Goal: Find contact information: Find contact information

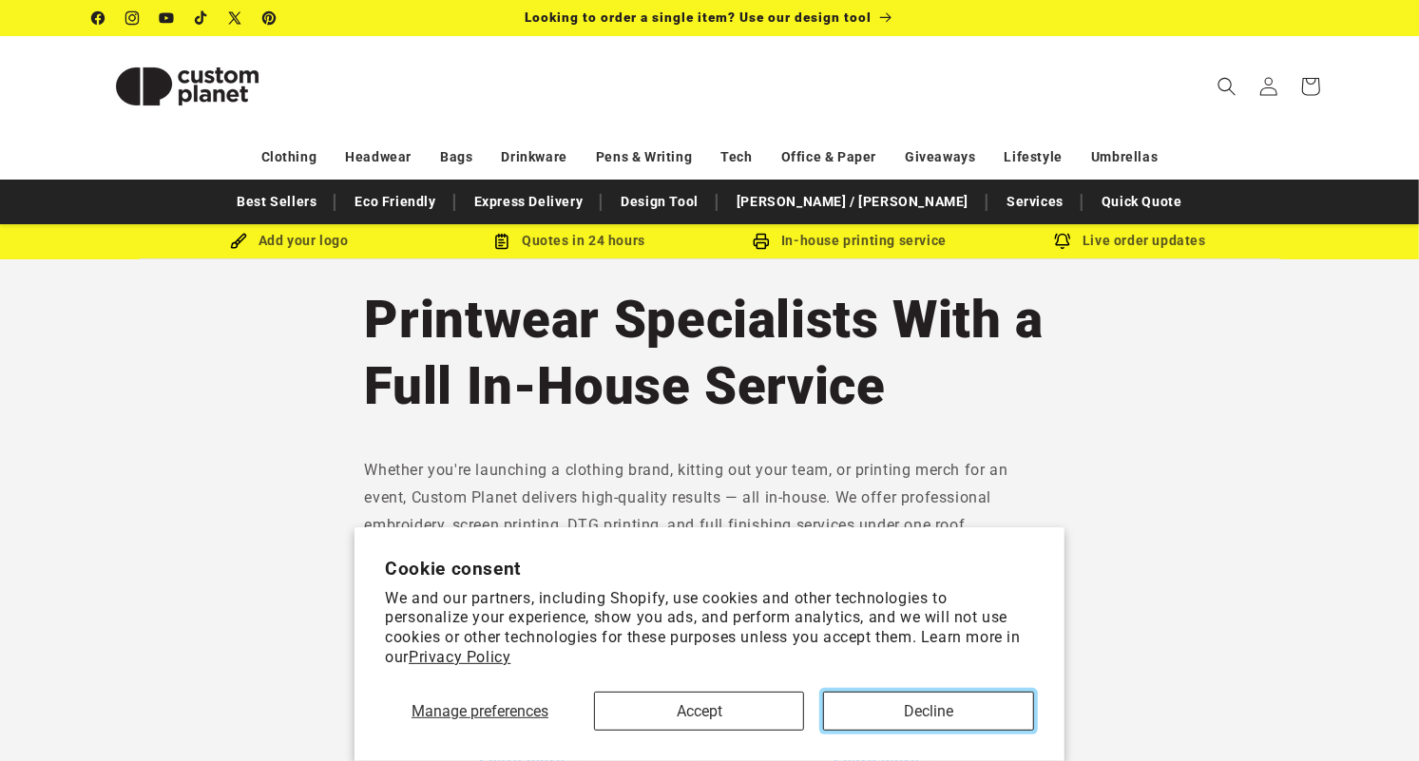
click at [864, 703] on button "Decline" at bounding box center [928, 711] width 210 height 39
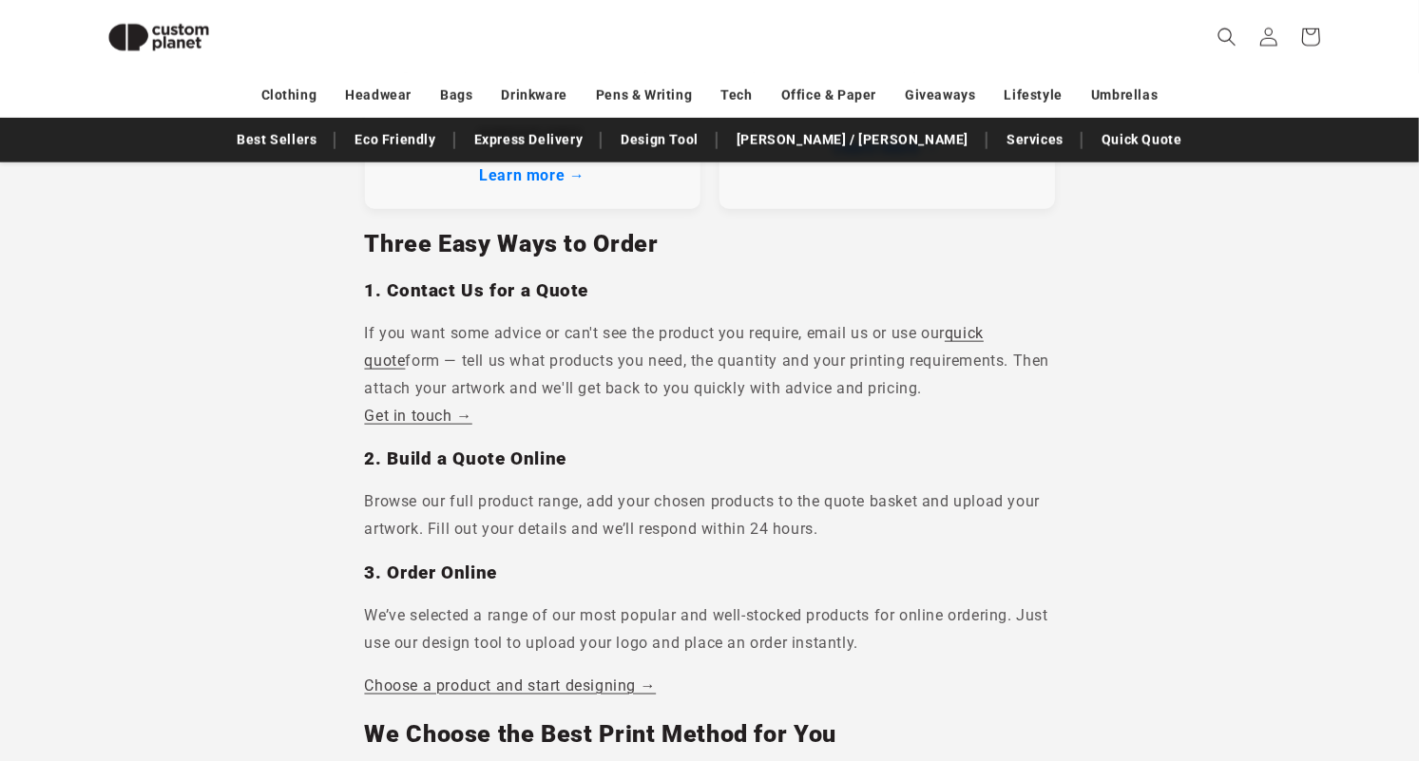
scroll to position [1266, 0]
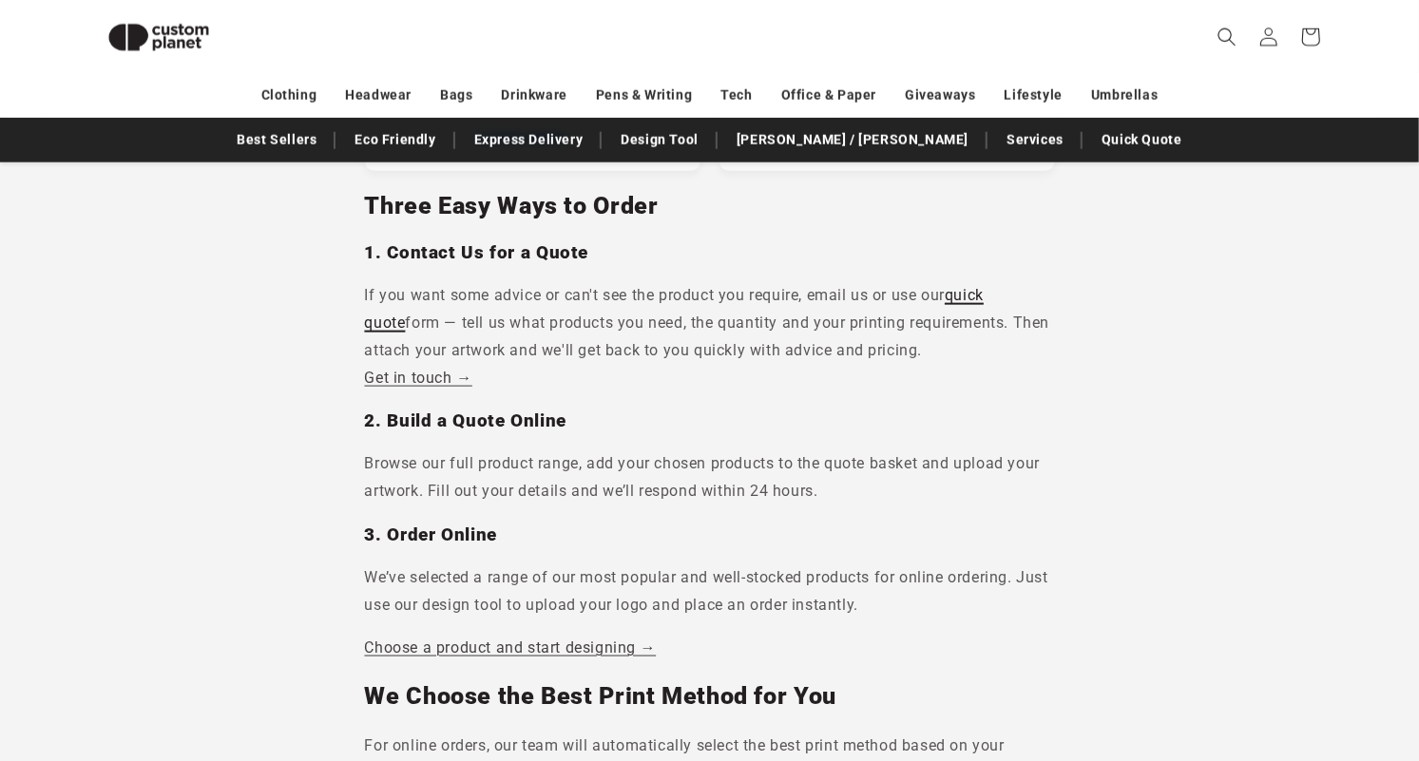
click at [981, 295] on link "quick quote" at bounding box center [675, 309] width 620 height 46
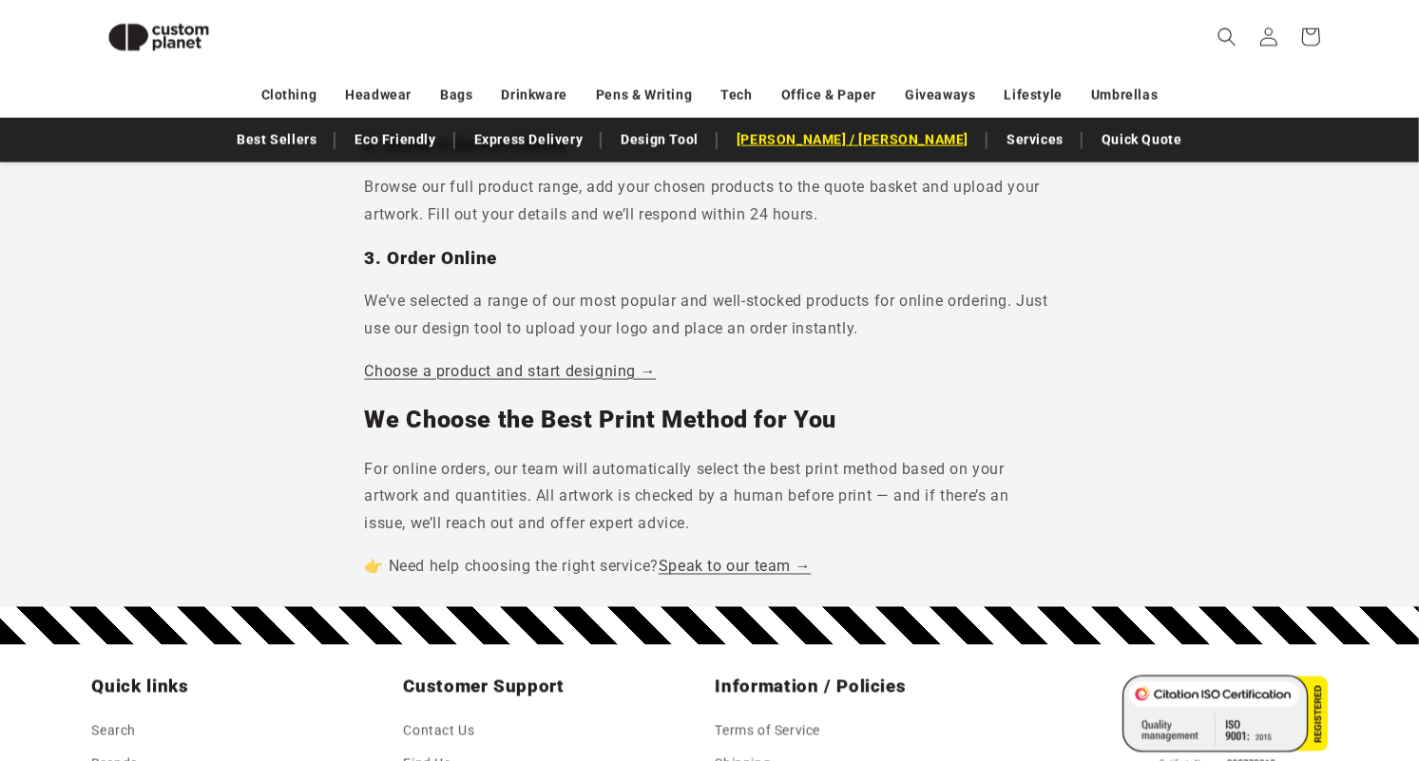
scroll to position [1537, 0]
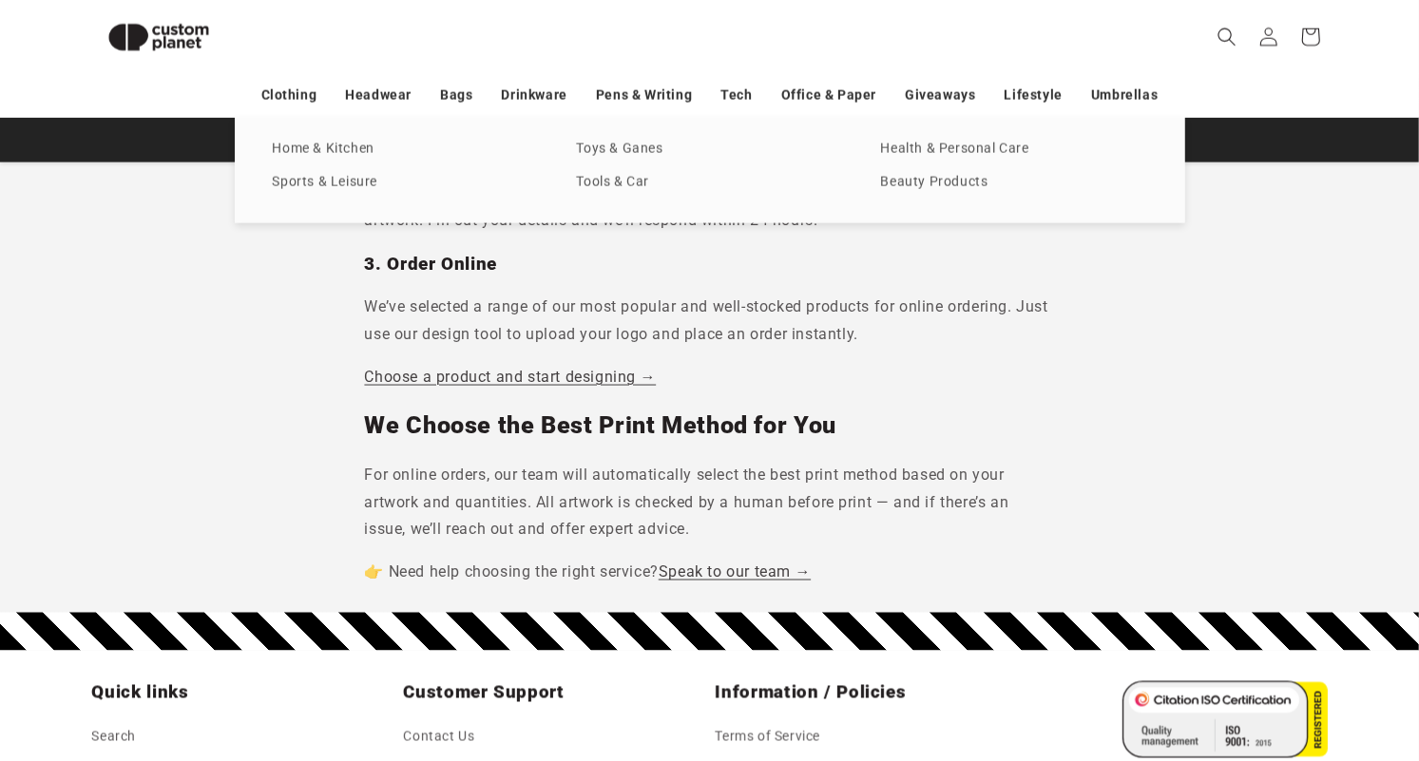
click at [1014, 417] on h2 "We Choose the Best Print Method for You" at bounding box center [710, 426] width 690 height 30
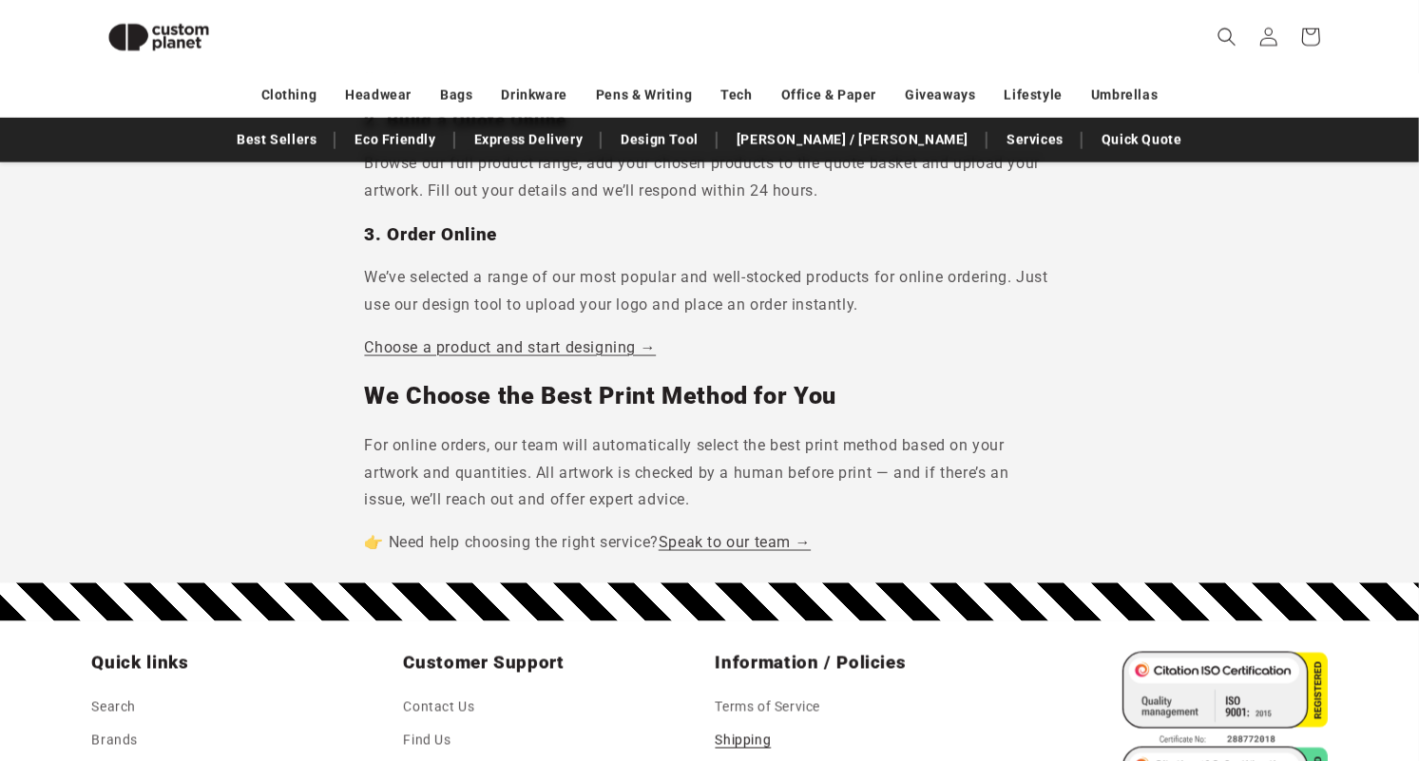
scroll to position [1990, 0]
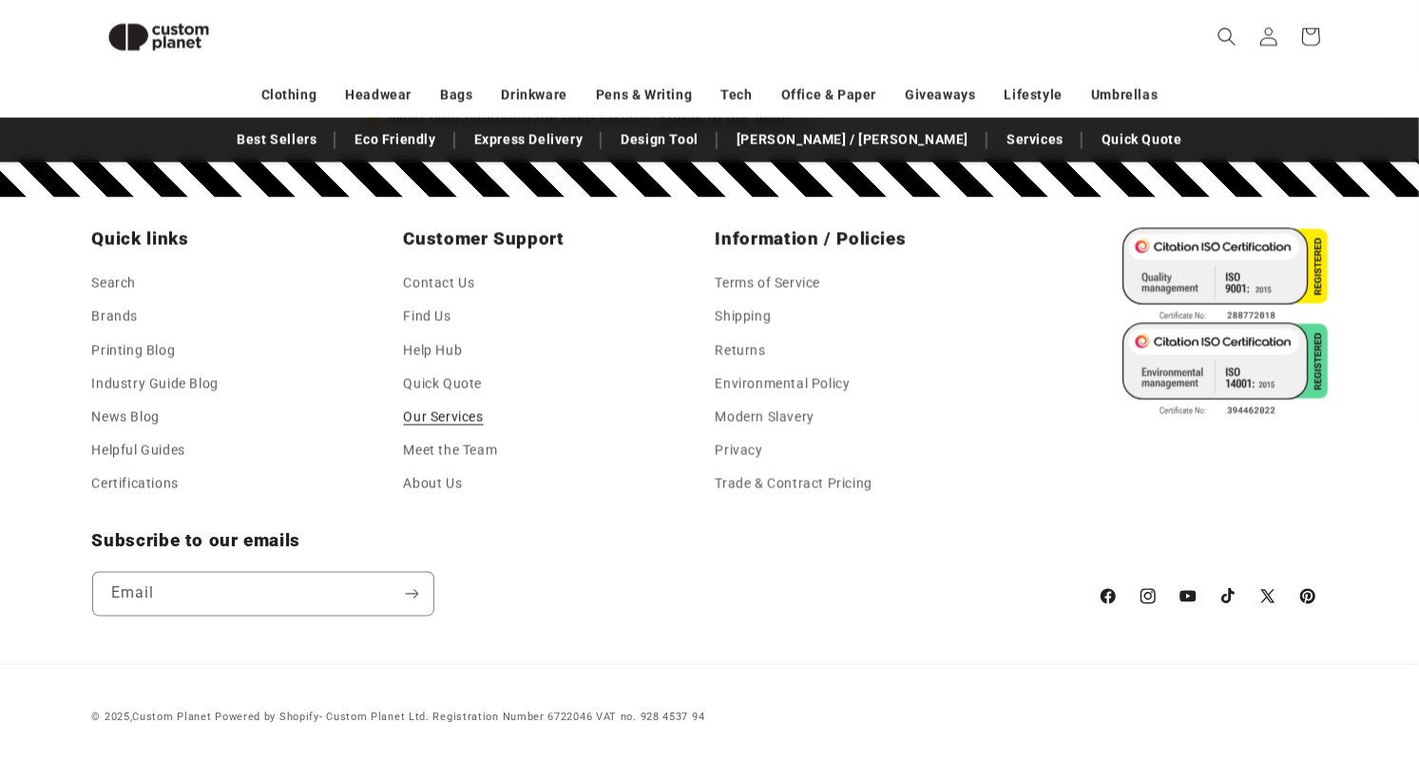
click at [447, 272] on li "Contact Us" at bounding box center [547, 285] width 286 height 30
click at [443, 287] on link "Contact Us" at bounding box center [439, 286] width 71 height 29
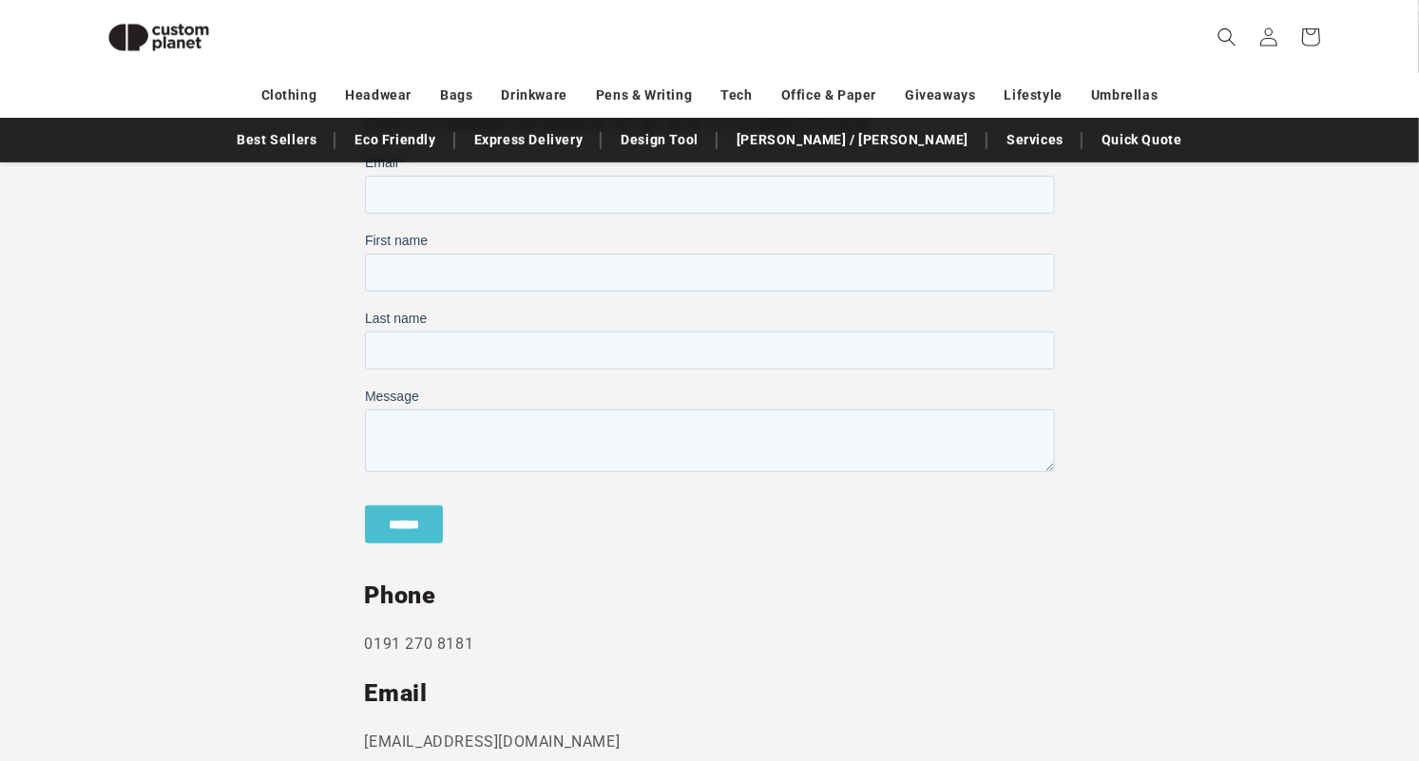
scroll to position [864, 0]
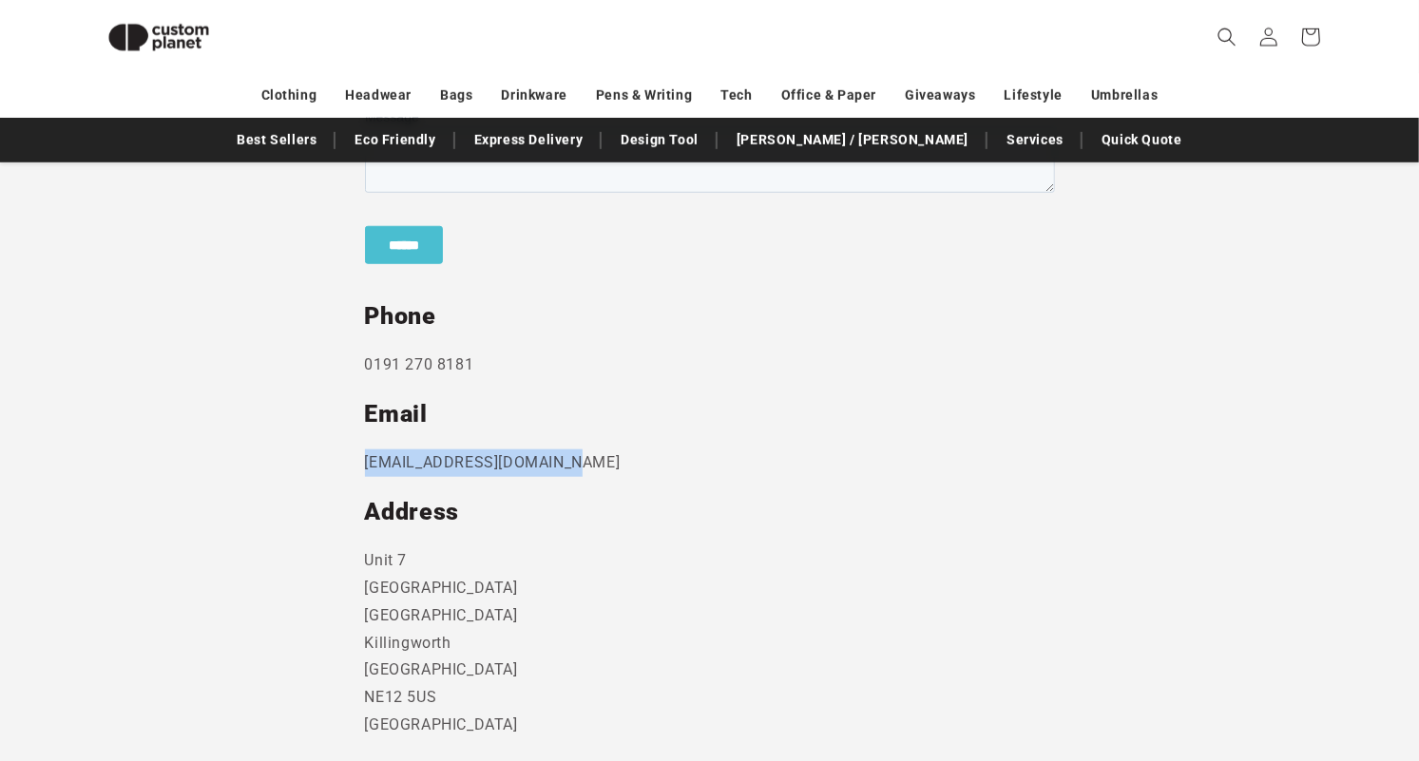
drag, startPoint x: 596, startPoint y: 461, endPoint x: 341, endPoint y: 463, distance: 254.7
click at [341, 463] on section "Send us a message and someone will get back to you within 24 hours. Phone [PHON…" at bounding box center [709, 316] width 1419 height 1037
copy p "[EMAIL_ADDRESS][DOMAIN_NAME]"
